Goal: Task Accomplishment & Management: Use online tool/utility

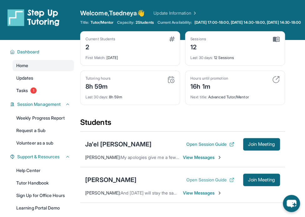
click at [219, 183] on button "Open Session Guide" at bounding box center [210, 180] width 48 height 6
click at [253, 182] on span "Join Meeting" at bounding box center [261, 180] width 27 height 4
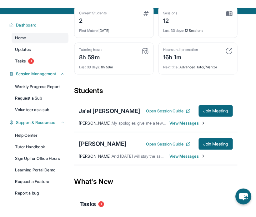
scroll to position [38, 0]
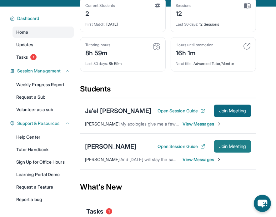
click at [222, 149] on span "Join Meeting" at bounding box center [232, 147] width 27 height 4
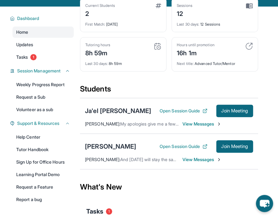
click at [188, 159] on span "View Messages" at bounding box center [202, 160] width 39 height 6
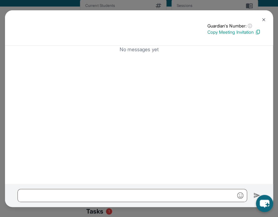
click at [264, 22] on img at bounding box center [263, 19] width 5 height 5
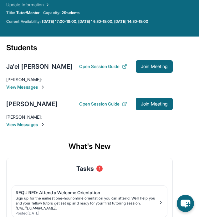
click at [33, 124] on span "View Messages" at bounding box center [89, 125] width 166 height 6
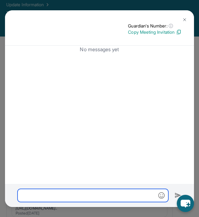
click at [48, 197] on input "text" at bounding box center [93, 195] width 151 height 13
type input "**"
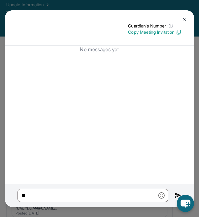
click at [188, 17] on button at bounding box center [184, 19] width 13 height 13
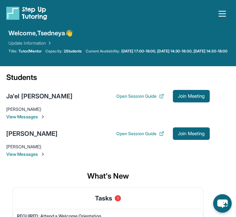
scroll to position [2, 0]
